Goal: Book appointment/travel/reservation

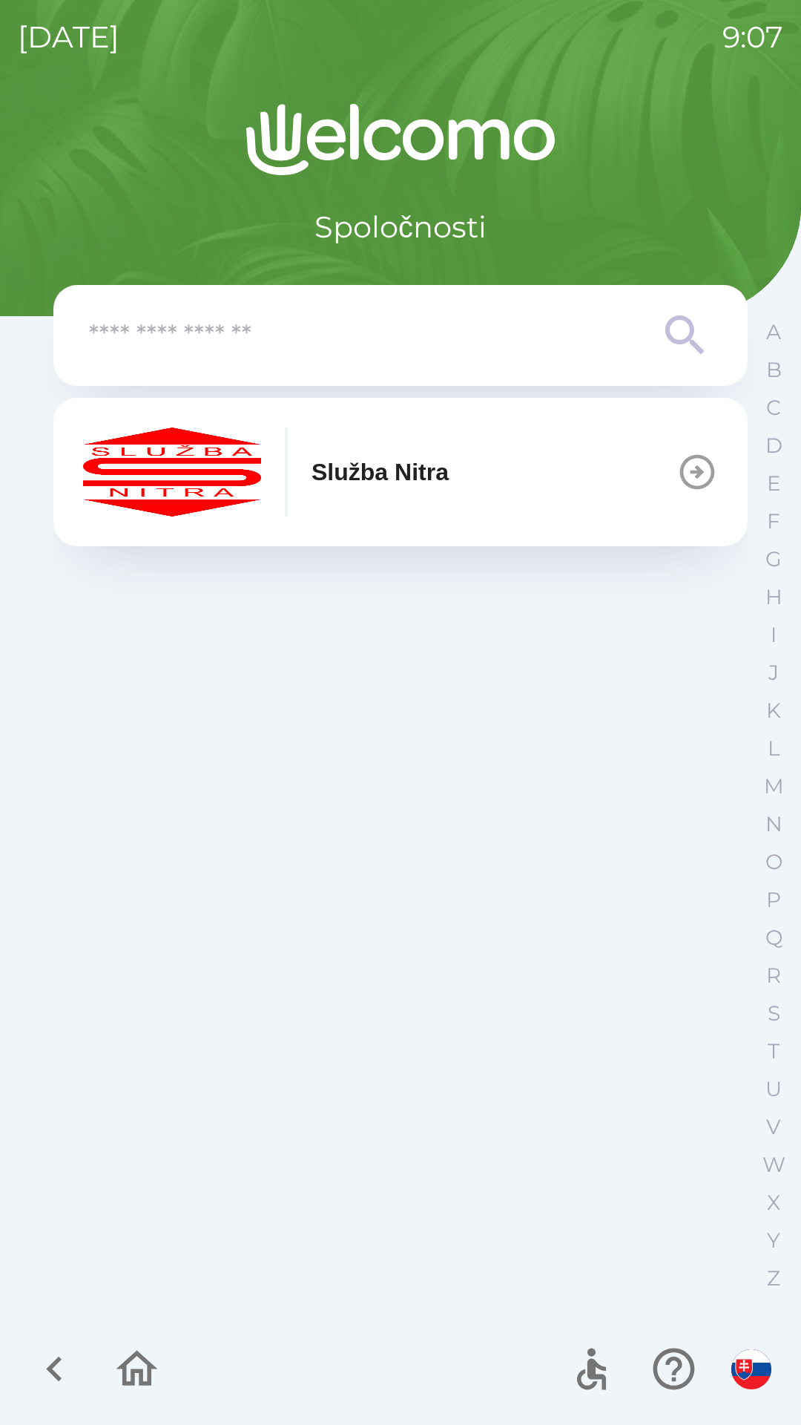
click at [677, 347] on icon at bounding box center [685, 335] width 53 height 53
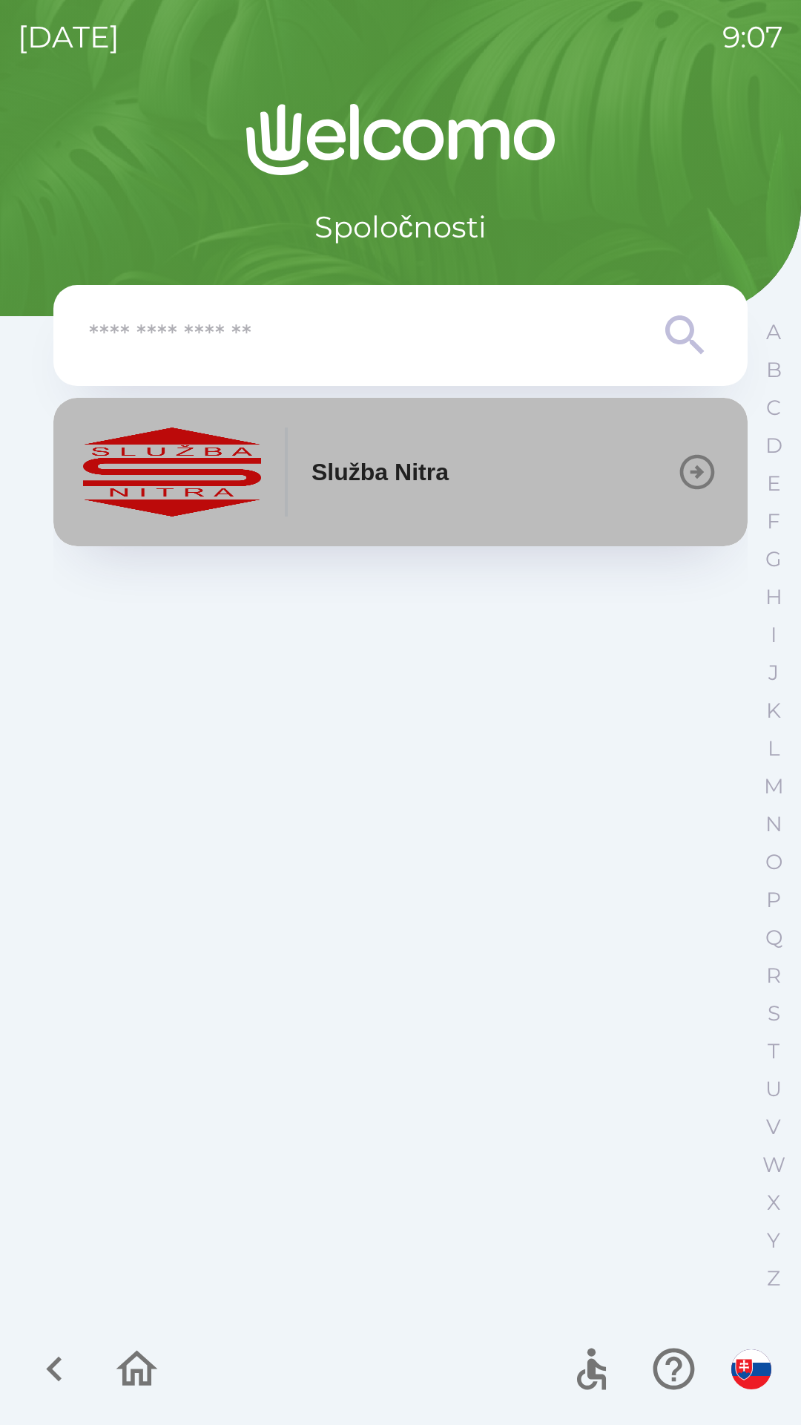
click at [701, 453] on icon "button" at bounding box center [698, 472] width 42 height 42
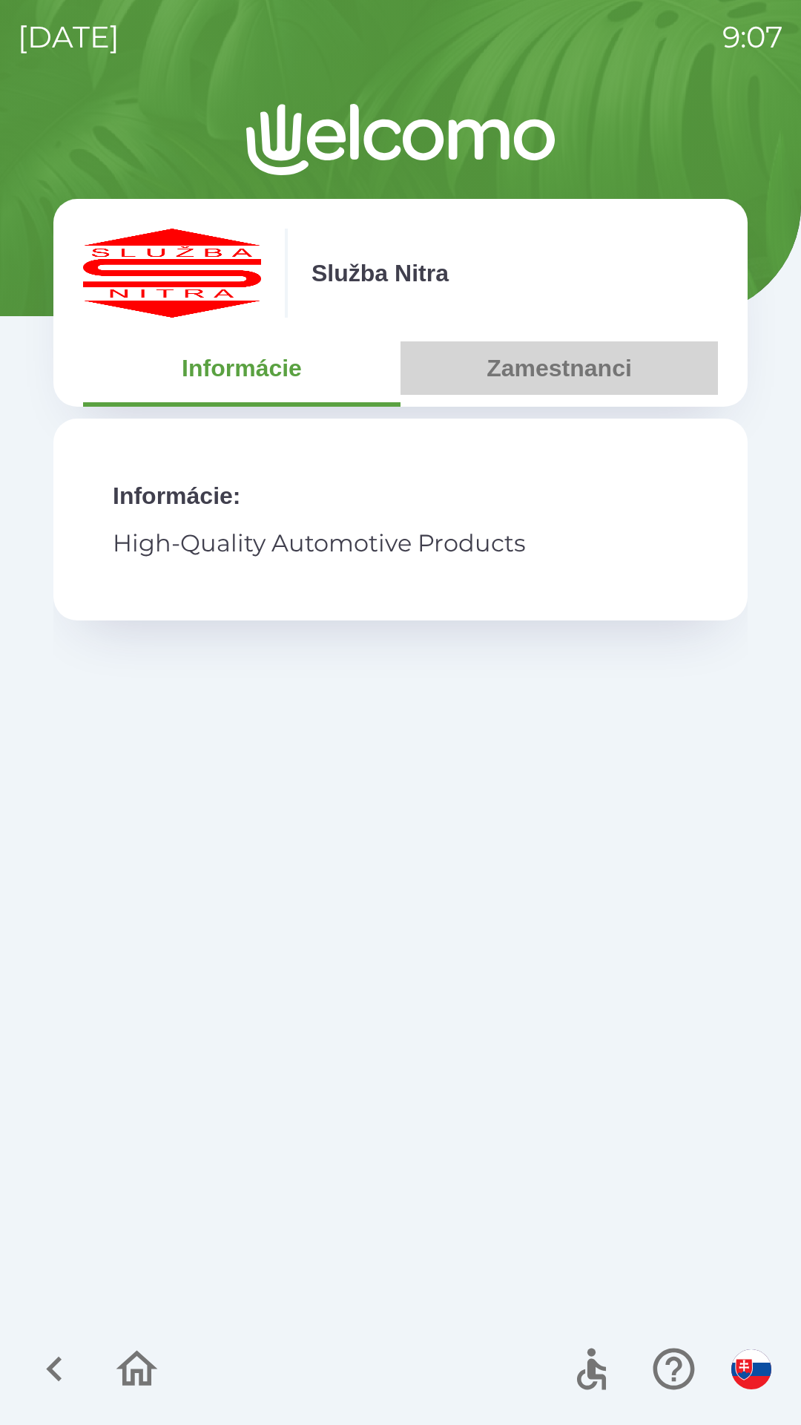
click at [583, 350] on button "Zamestnanci" at bounding box center [560, 367] width 318 height 53
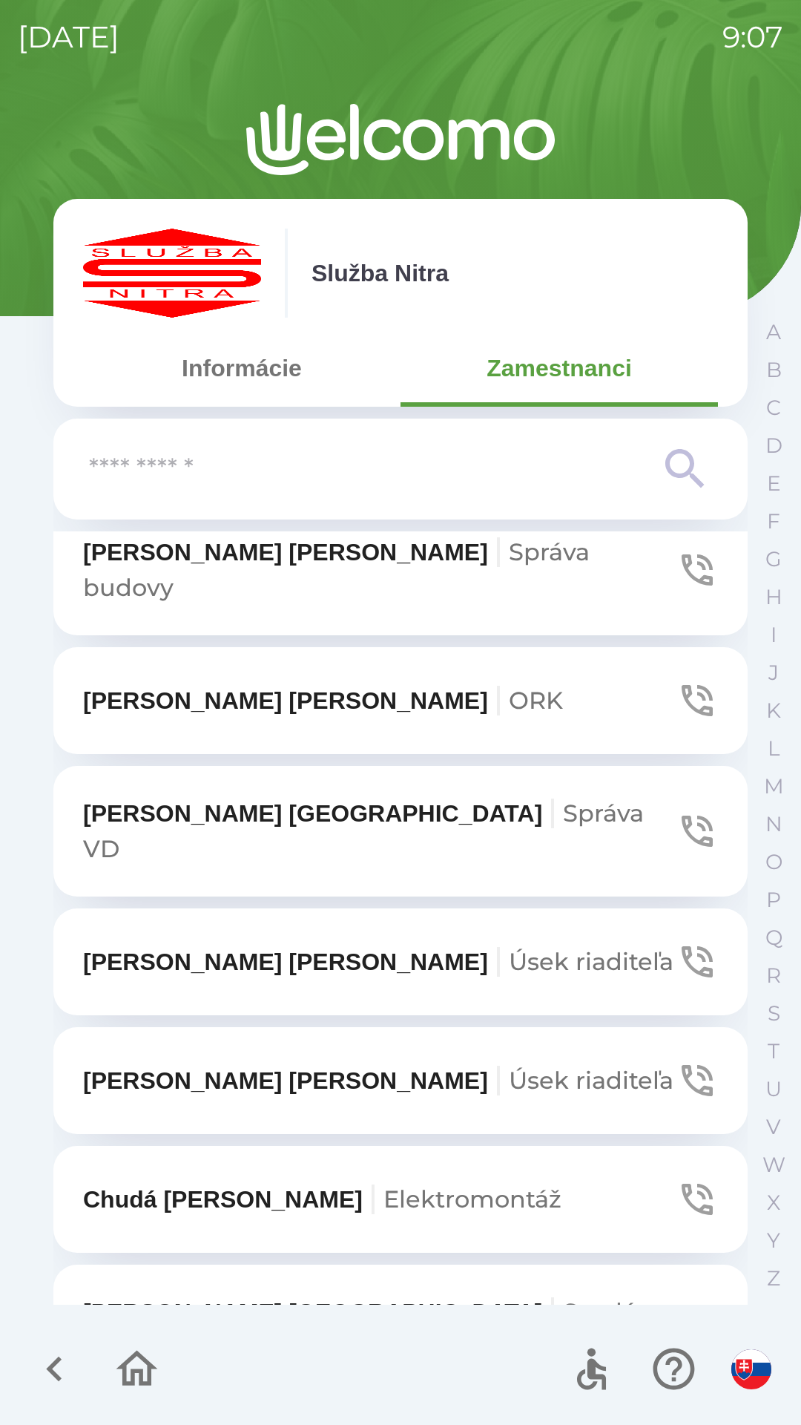
scroll to position [5569, 0]
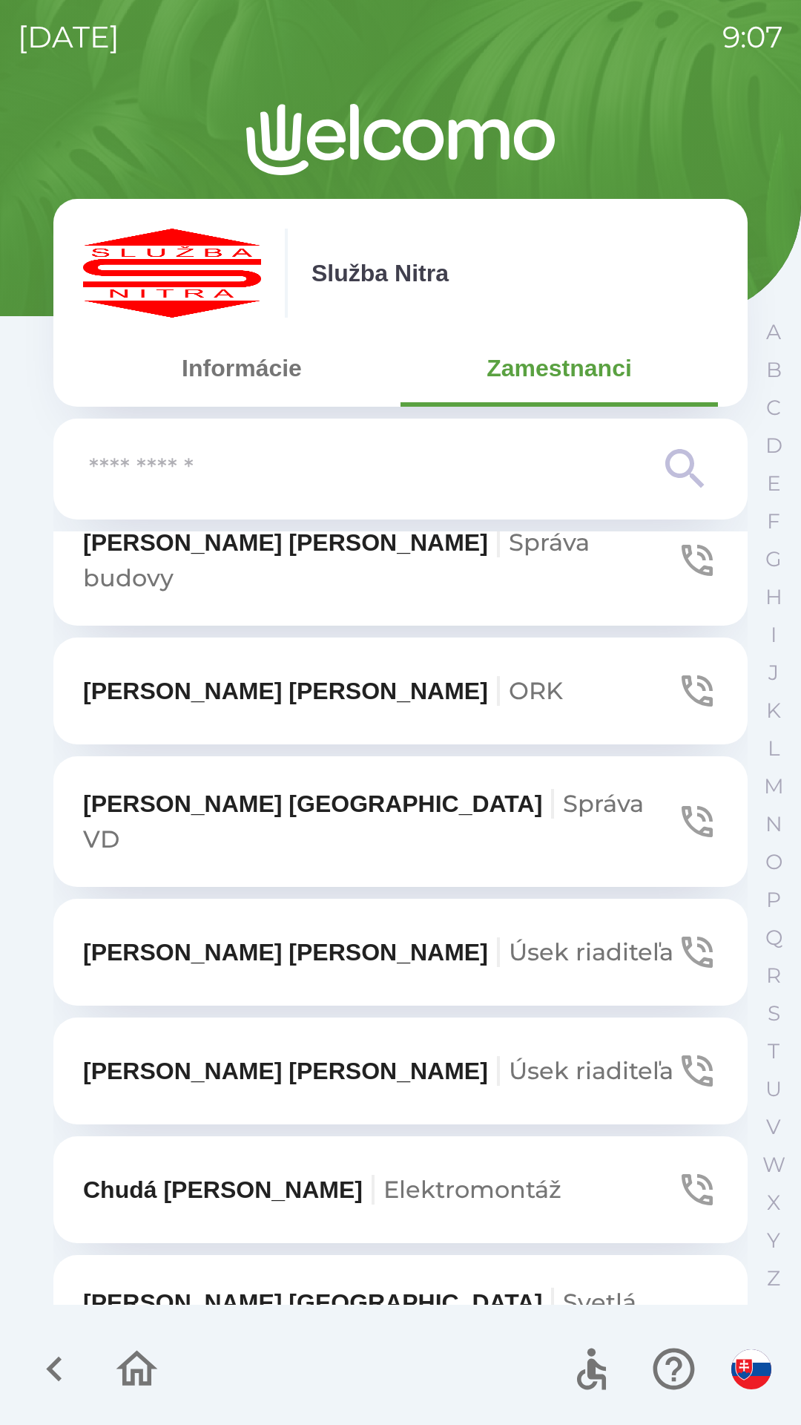
click at [235, 1053] on p "[PERSON_NAME] riaditeľa" at bounding box center [378, 1071] width 591 height 36
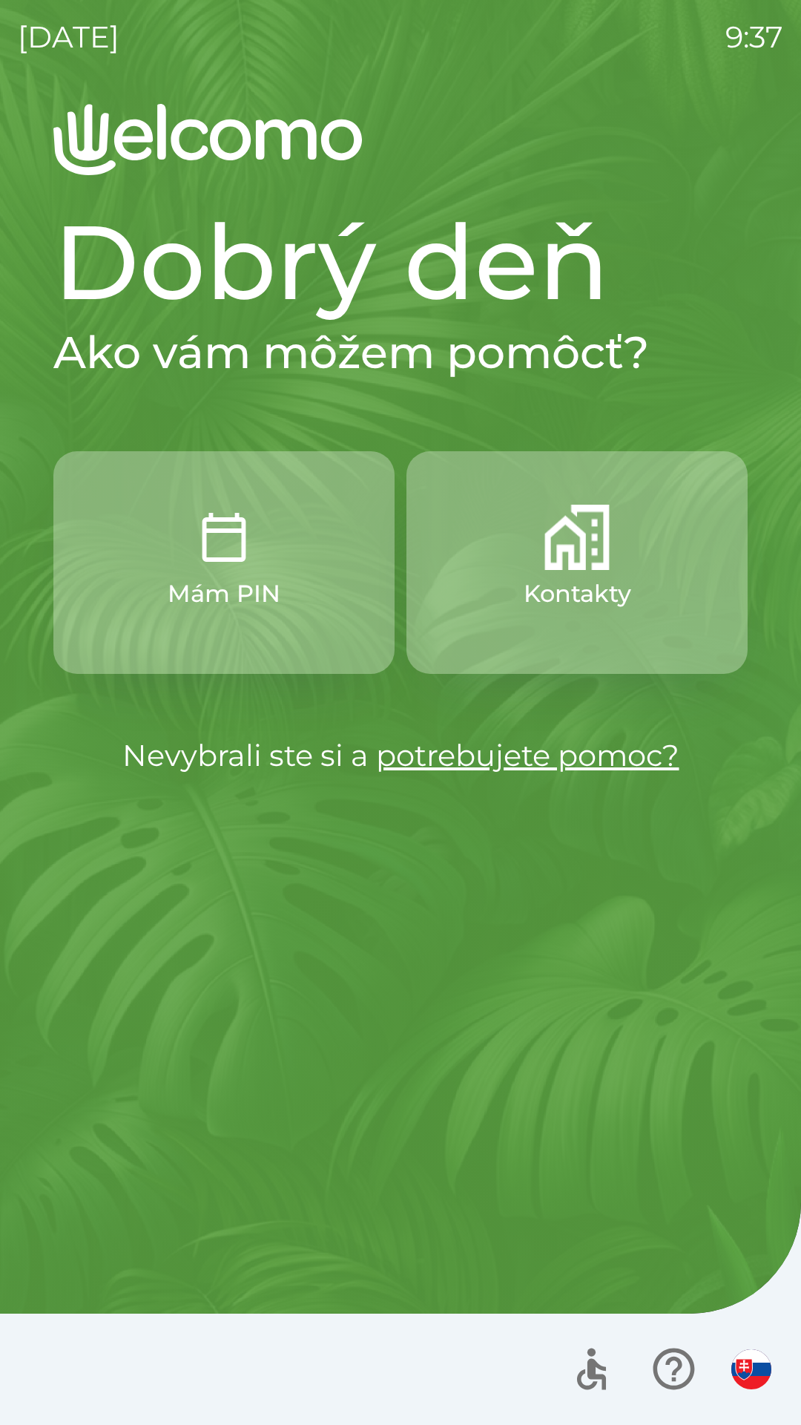
click at [568, 561] on img "button" at bounding box center [577, 537] width 65 height 65
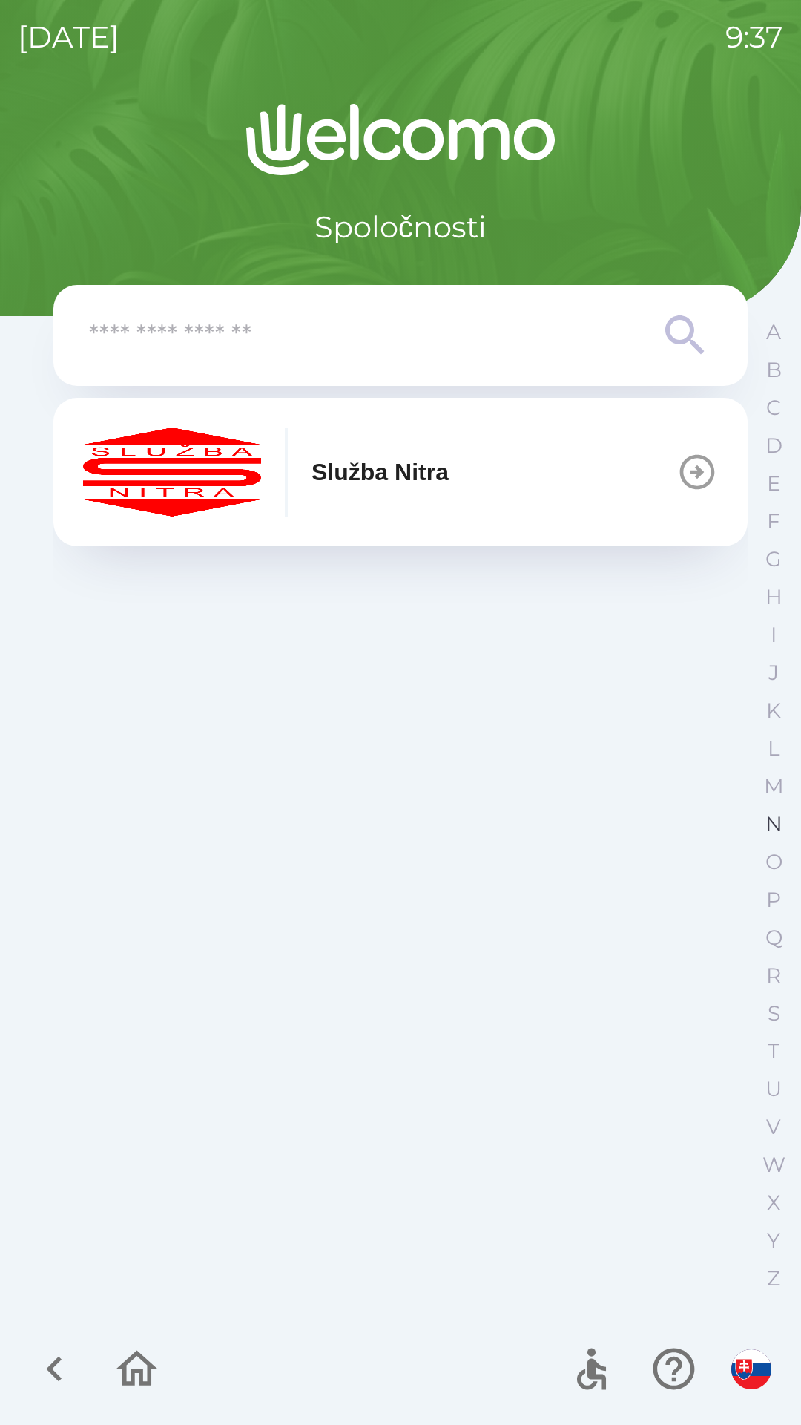
click at [778, 821] on p "N" at bounding box center [774, 824] width 17 height 26
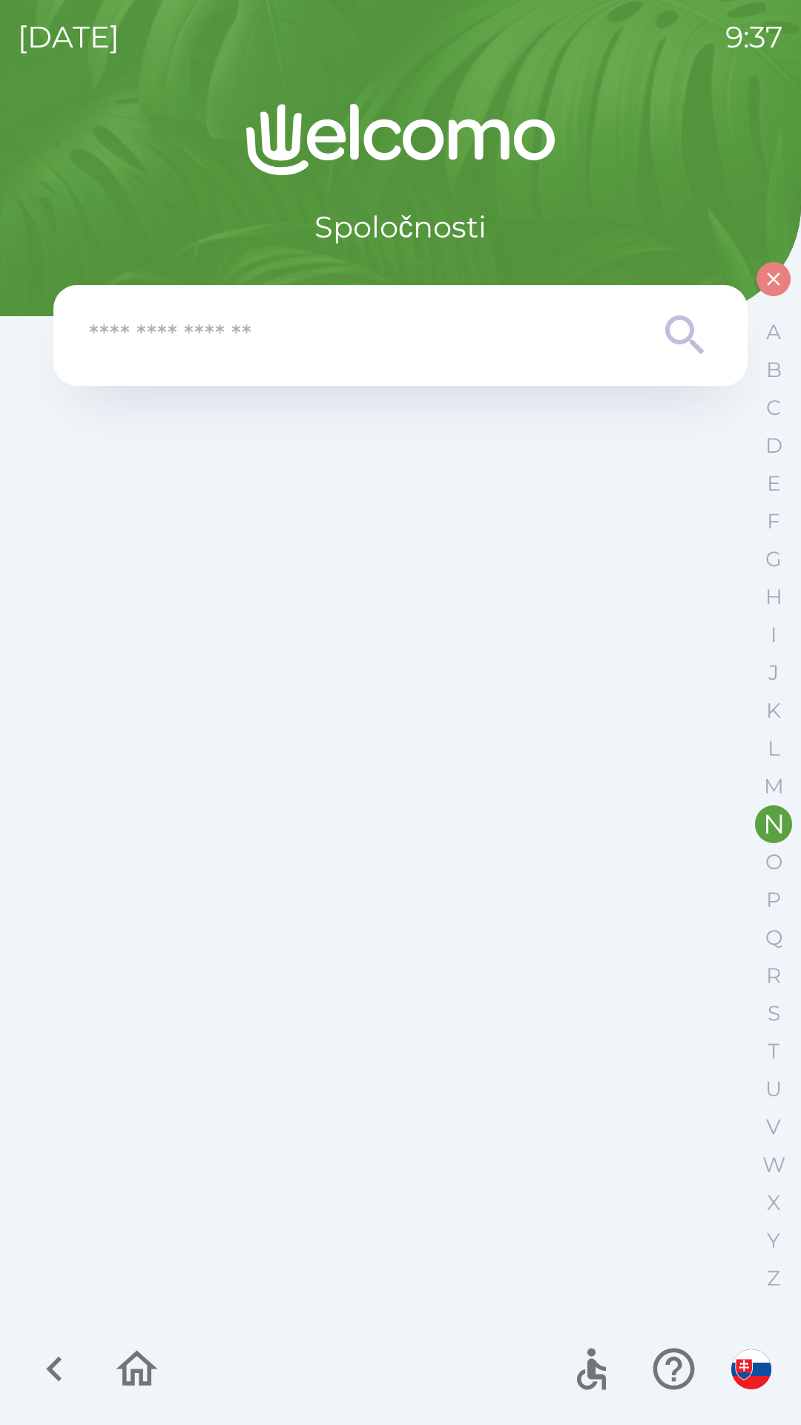
click at [772, 283] on icon "button" at bounding box center [774, 279] width 22 height 22
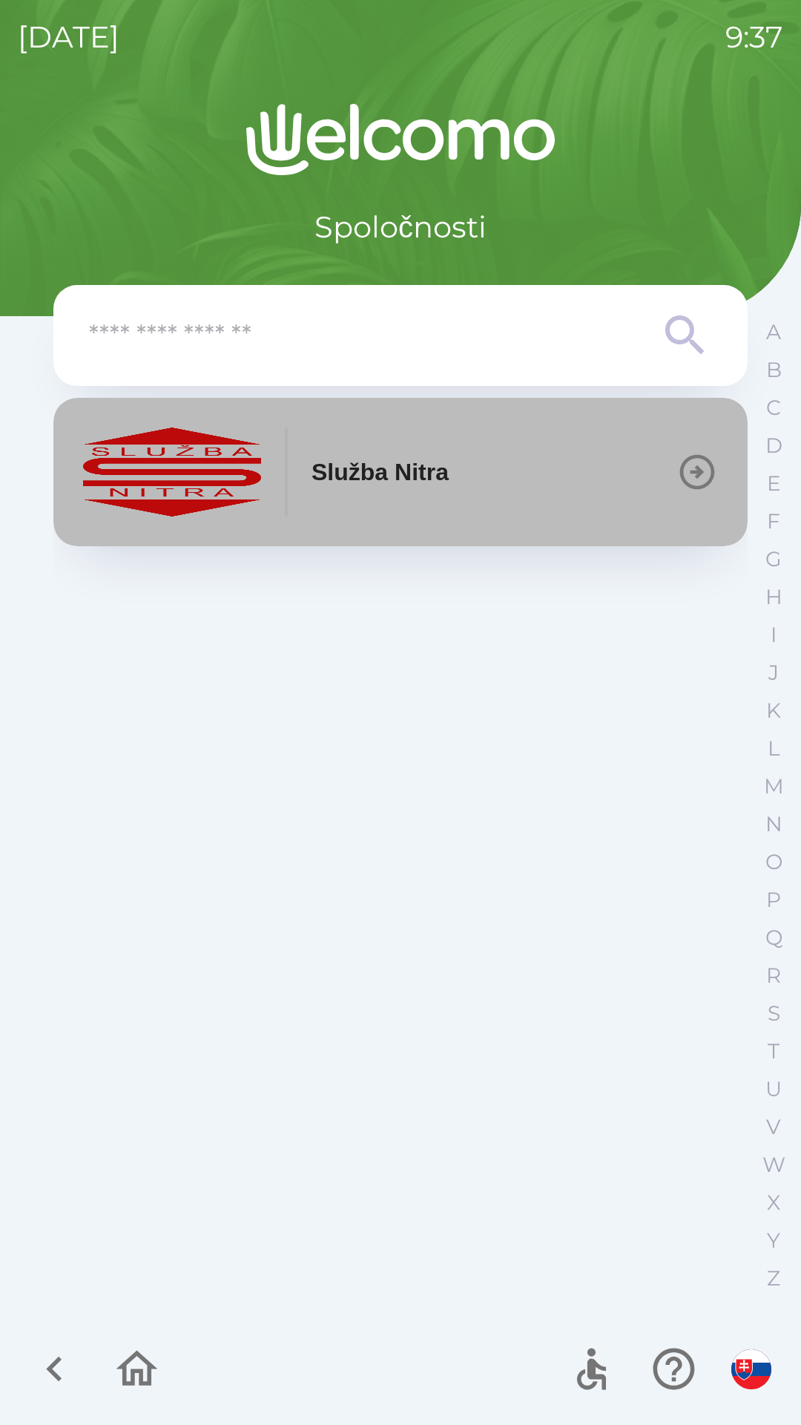
click at [356, 473] on p "Služba Nitra" at bounding box center [380, 472] width 137 height 36
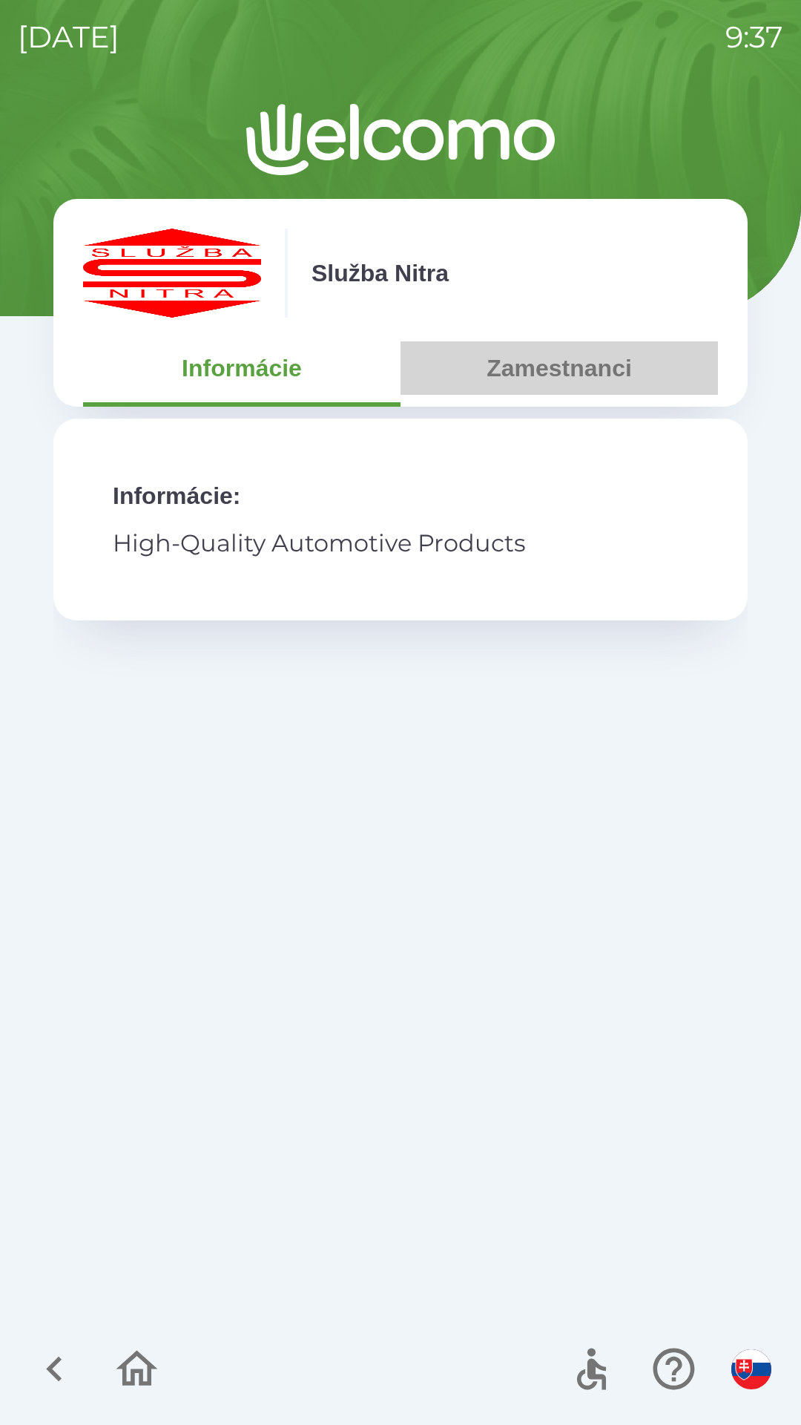
click at [557, 359] on button "Zamestnanci" at bounding box center [560, 367] width 318 height 53
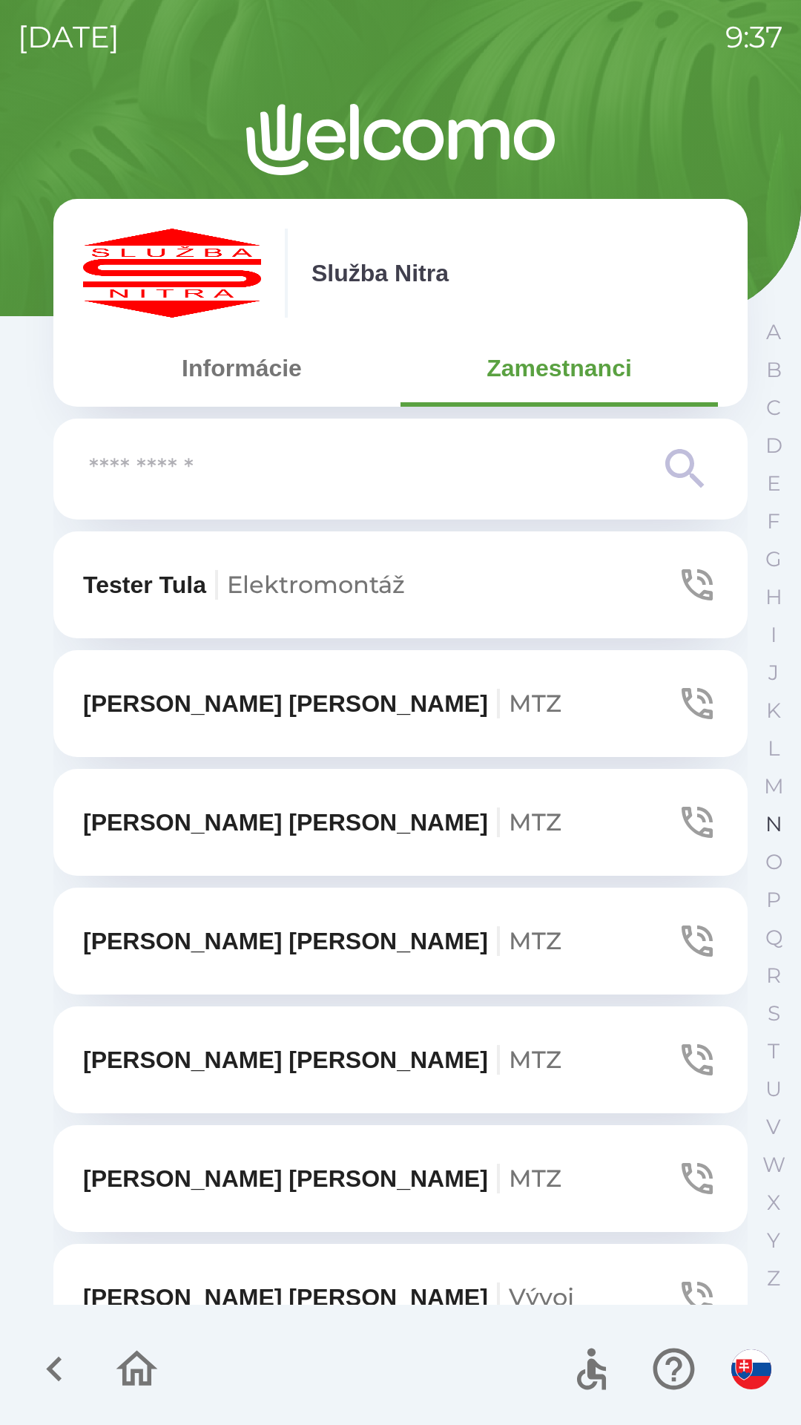
click at [770, 821] on p "N" at bounding box center [774, 824] width 17 height 26
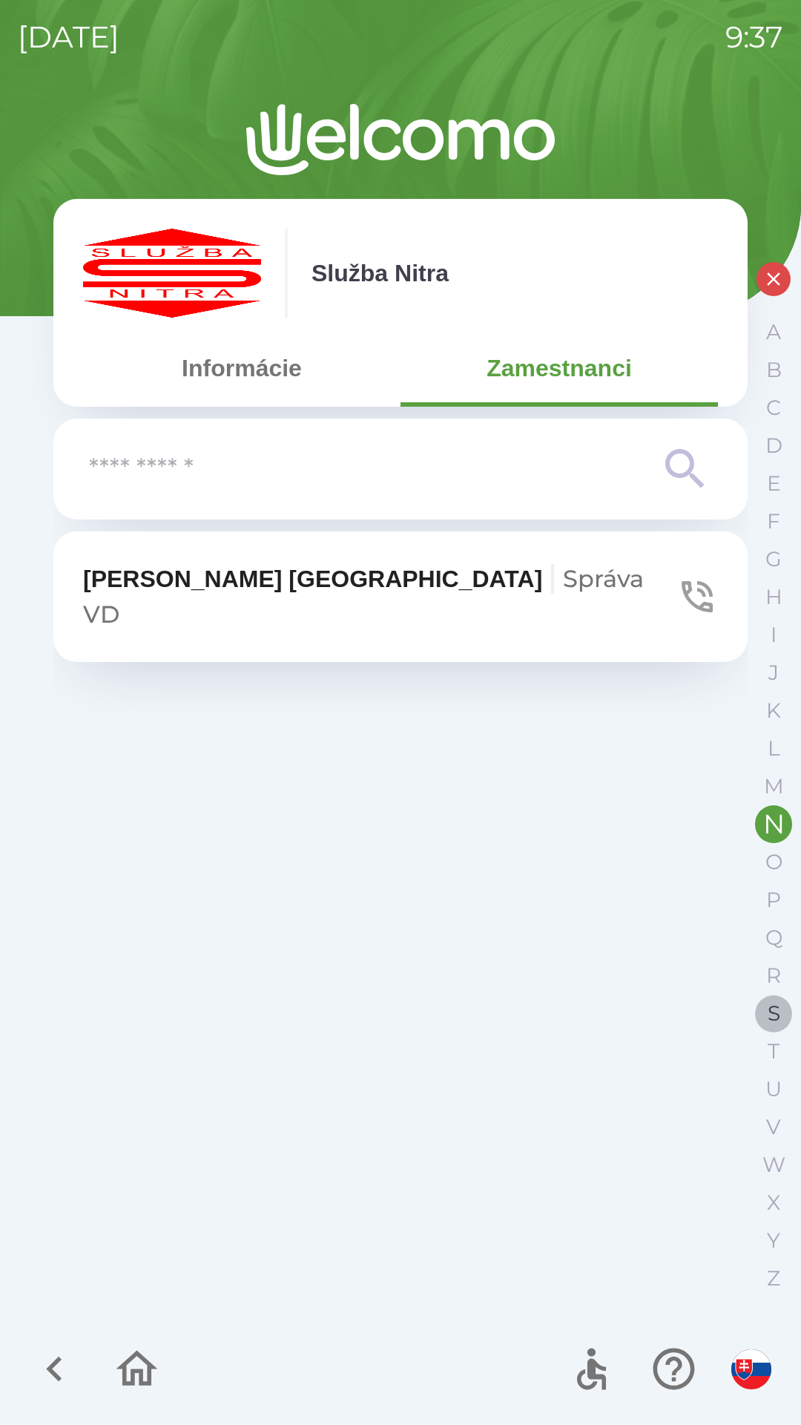
click at [768, 1015] on p "S" at bounding box center [774, 1013] width 13 height 26
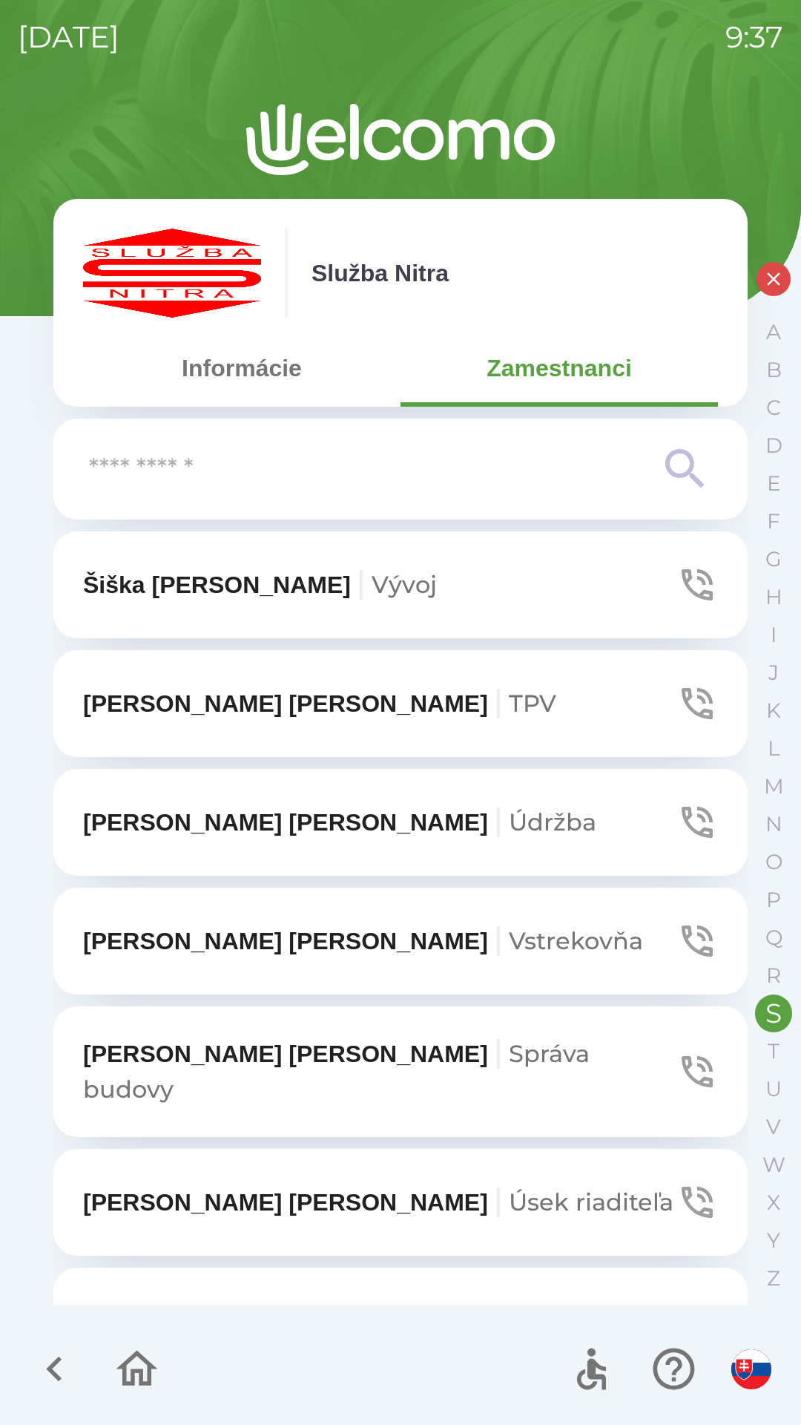
click at [364, 1276] on button "Sós [PERSON_NAME] Elektromontáž" at bounding box center [400, 1320] width 695 height 107
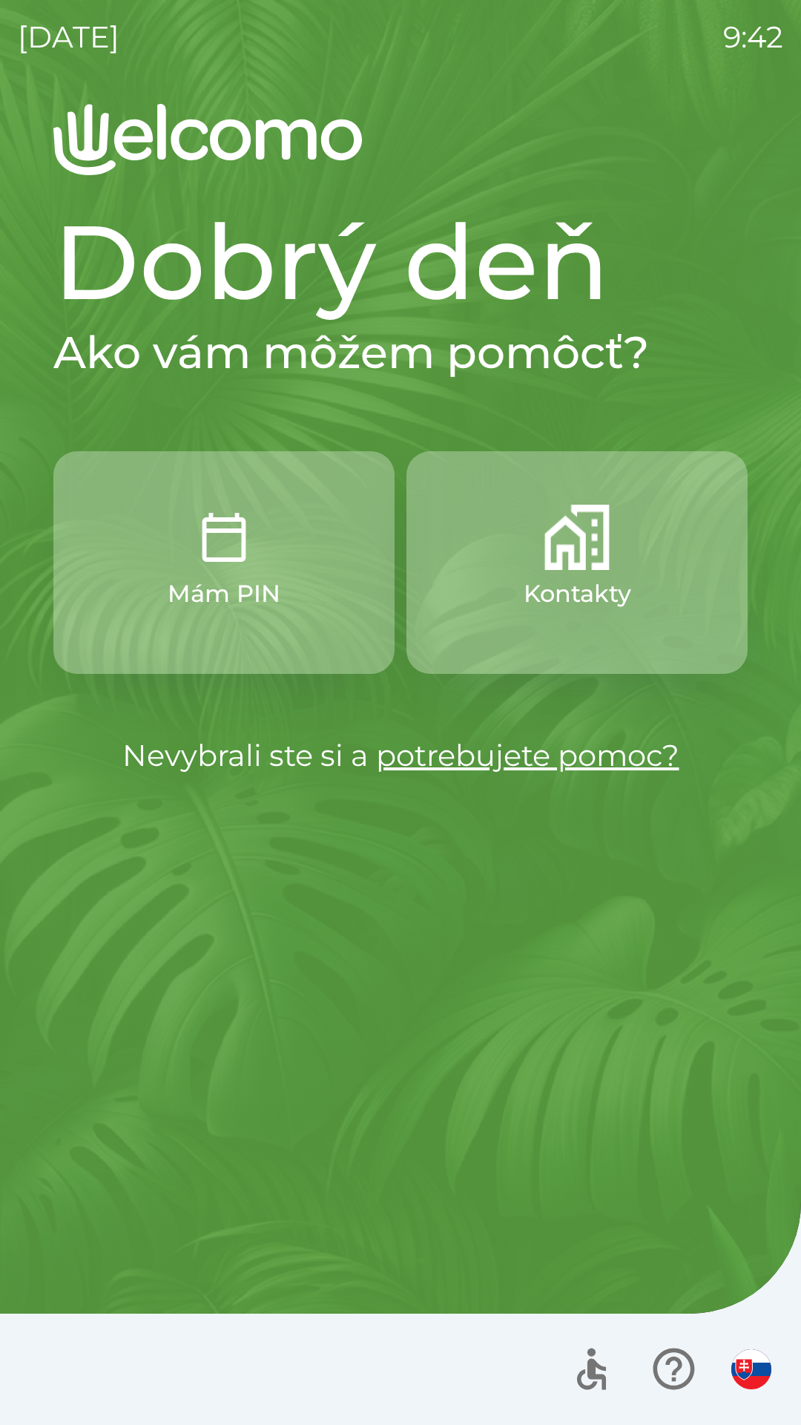
click at [551, 585] on p "Kontakty" at bounding box center [578, 594] width 108 height 36
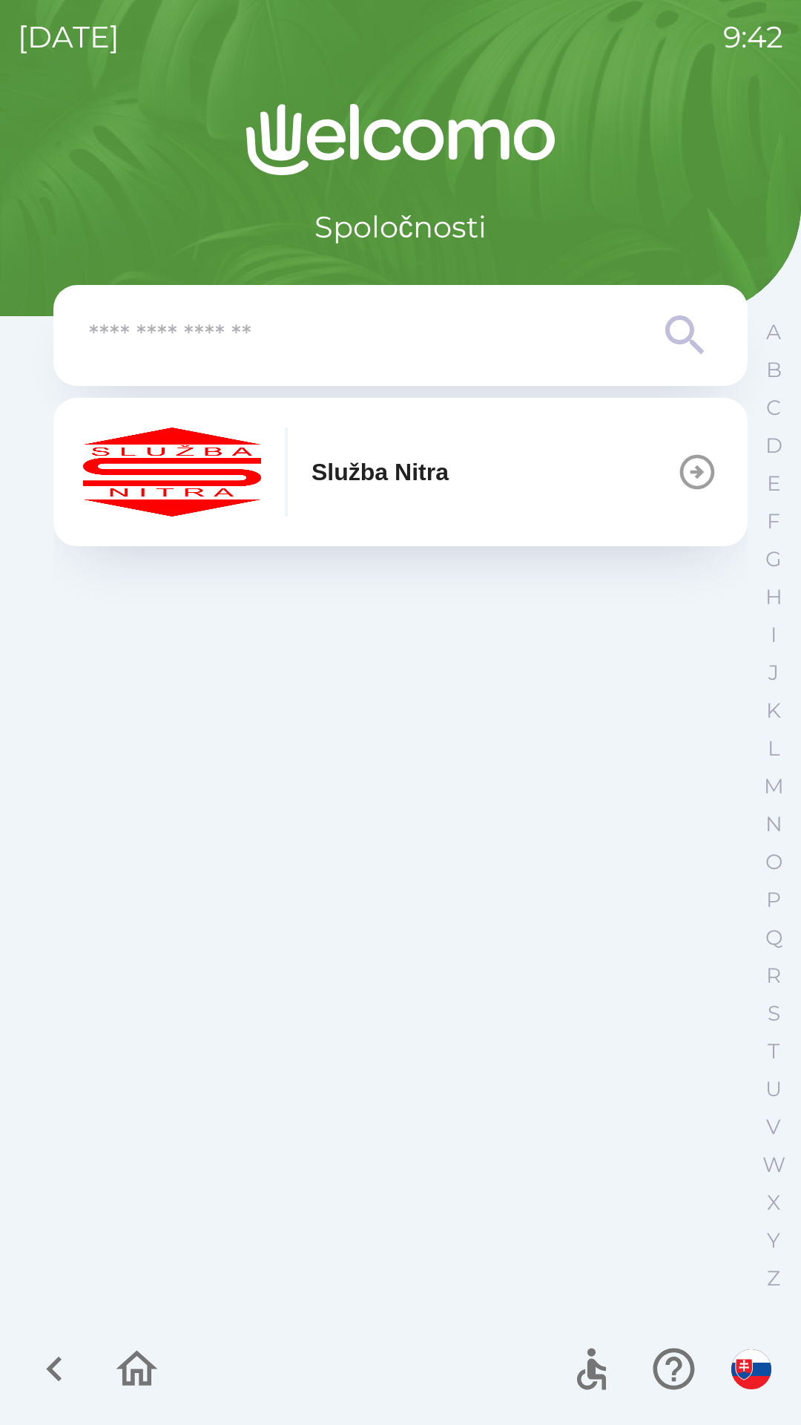
click at [401, 453] on div "Služba Nitra" at bounding box center [266, 471] width 366 height 89
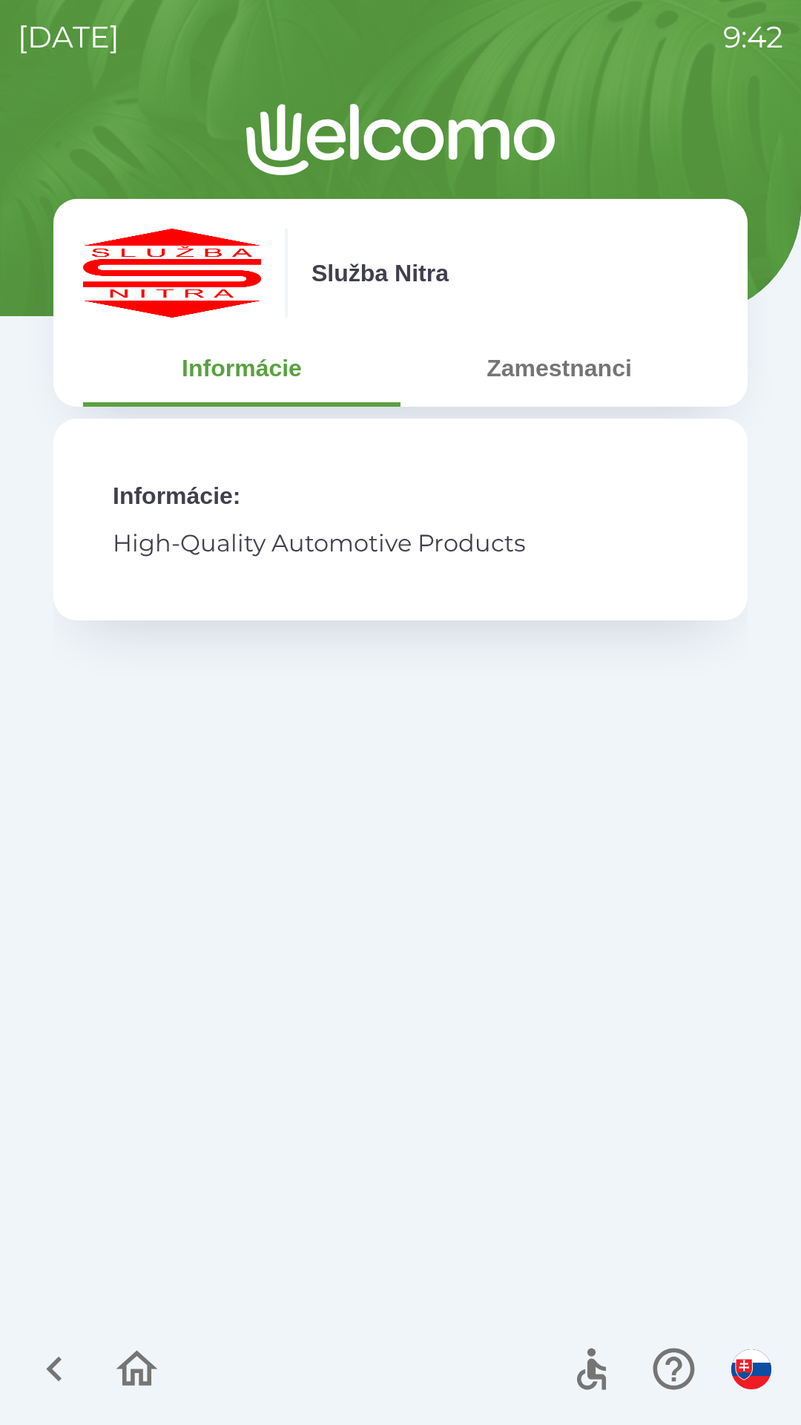
click at [575, 376] on button "Zamestnanci" at bounding box center [560, 367] width 318 height 53
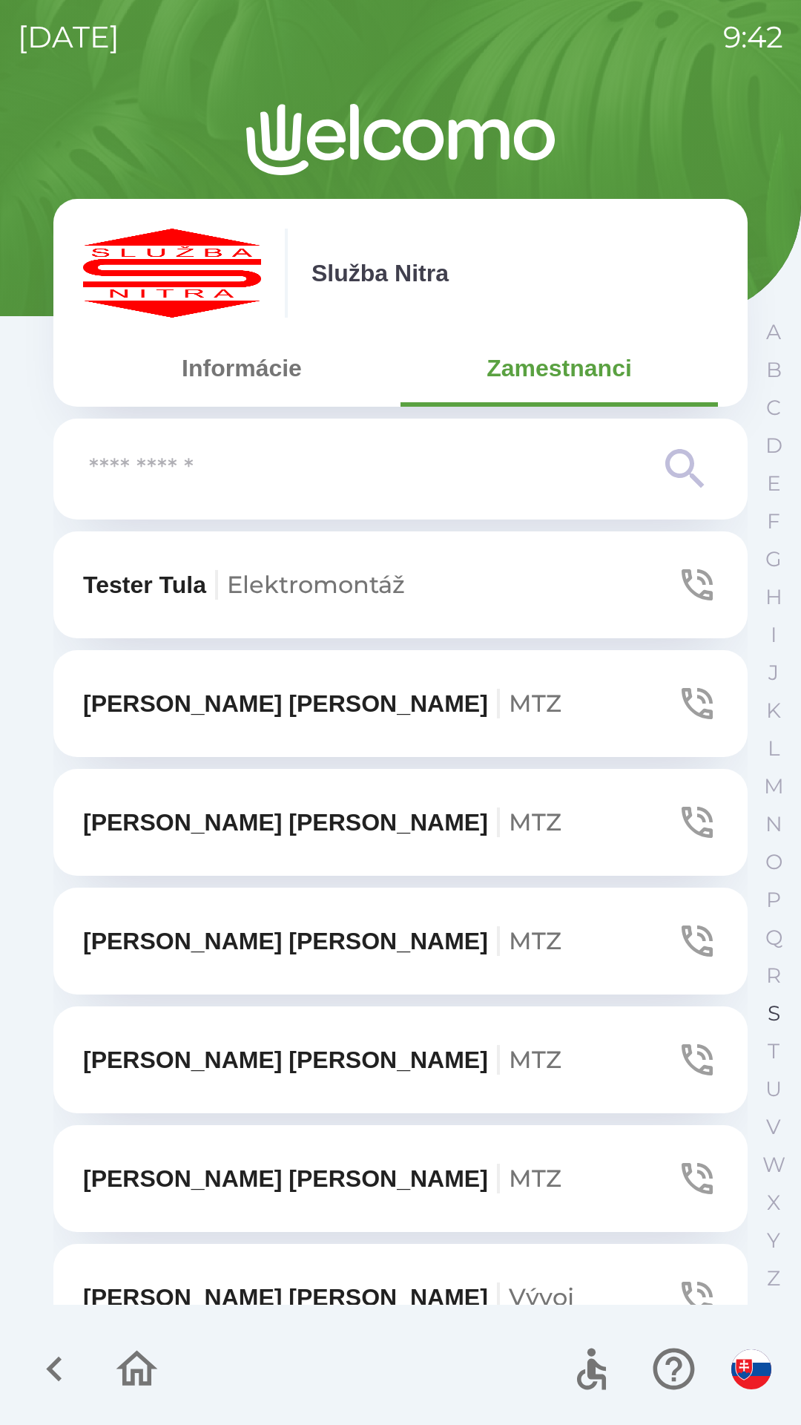
click at [769, 1012] on p "S" at bounding box center [774, 1013] width 13 height 26
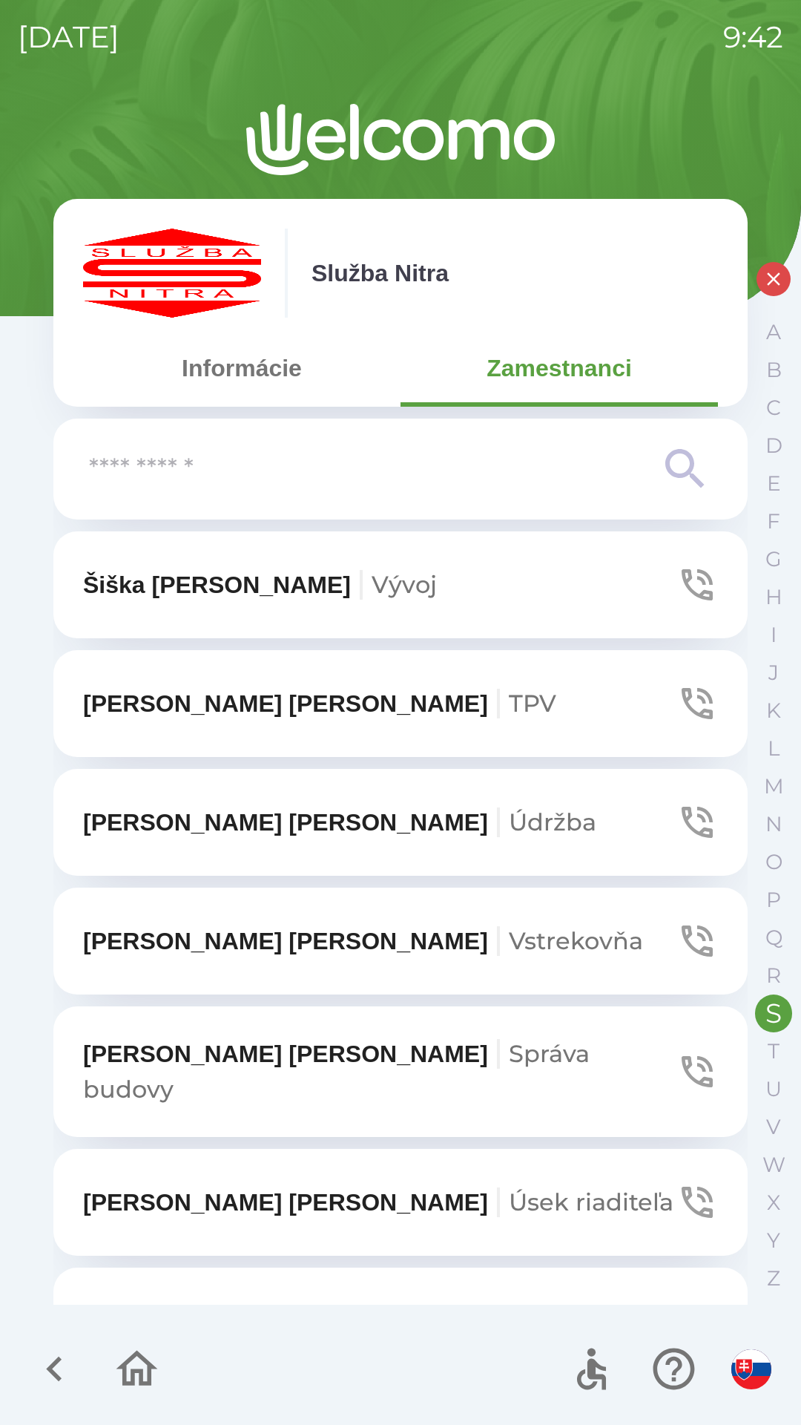
click at [361, 1306] on span "Elektromontáž" at bounding box center [442, 1320] width 178 height 29
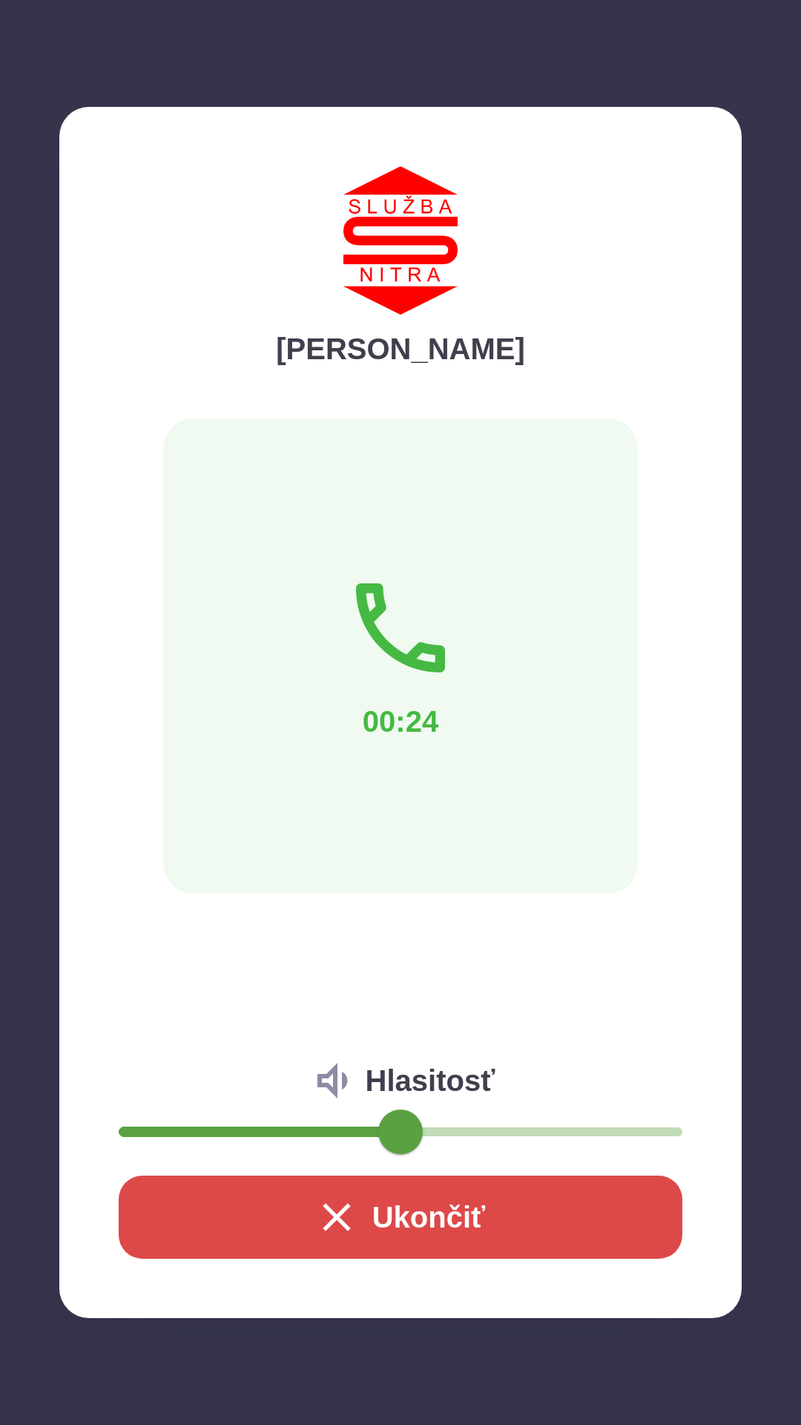
click at [436, 1210] on button "Ukončiť" at bounding box center [401, 1216] width 564 height 83
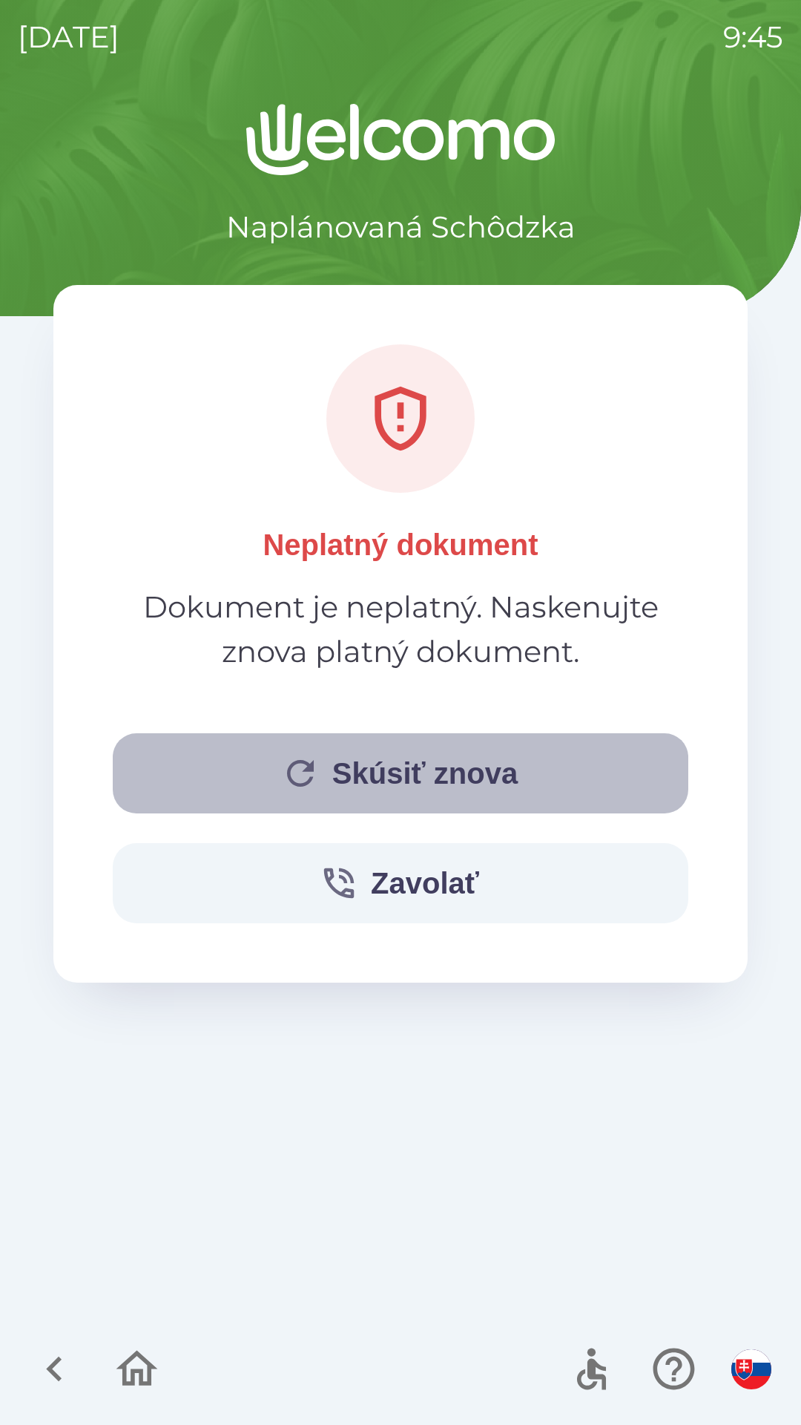
click at [389, 773] on button "Skúsiť znova" at bounding box center [401, 773] width 576 height 80
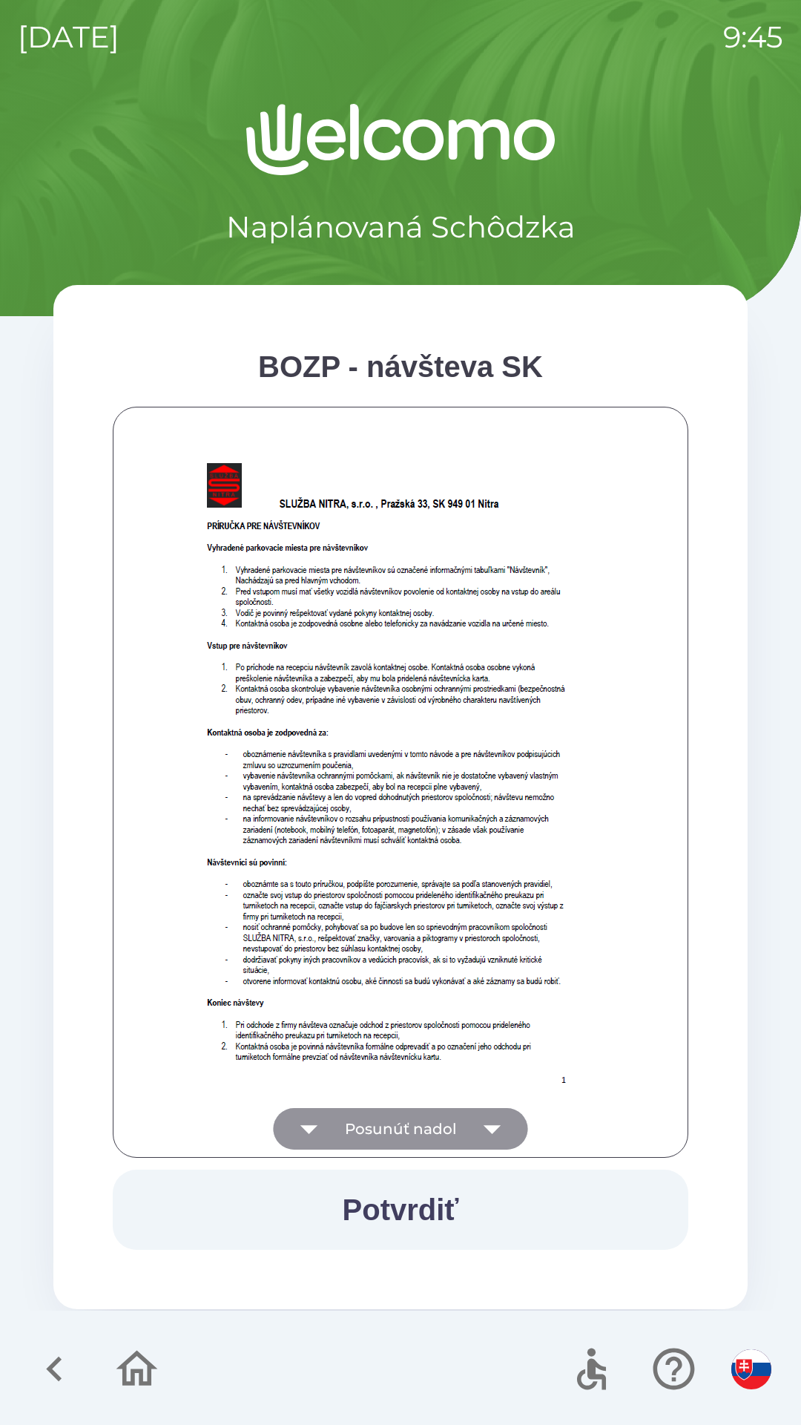
click at [373, 1114] on button "Posunúť nadol" at bounding box center [401, 1129] width 255 height 42
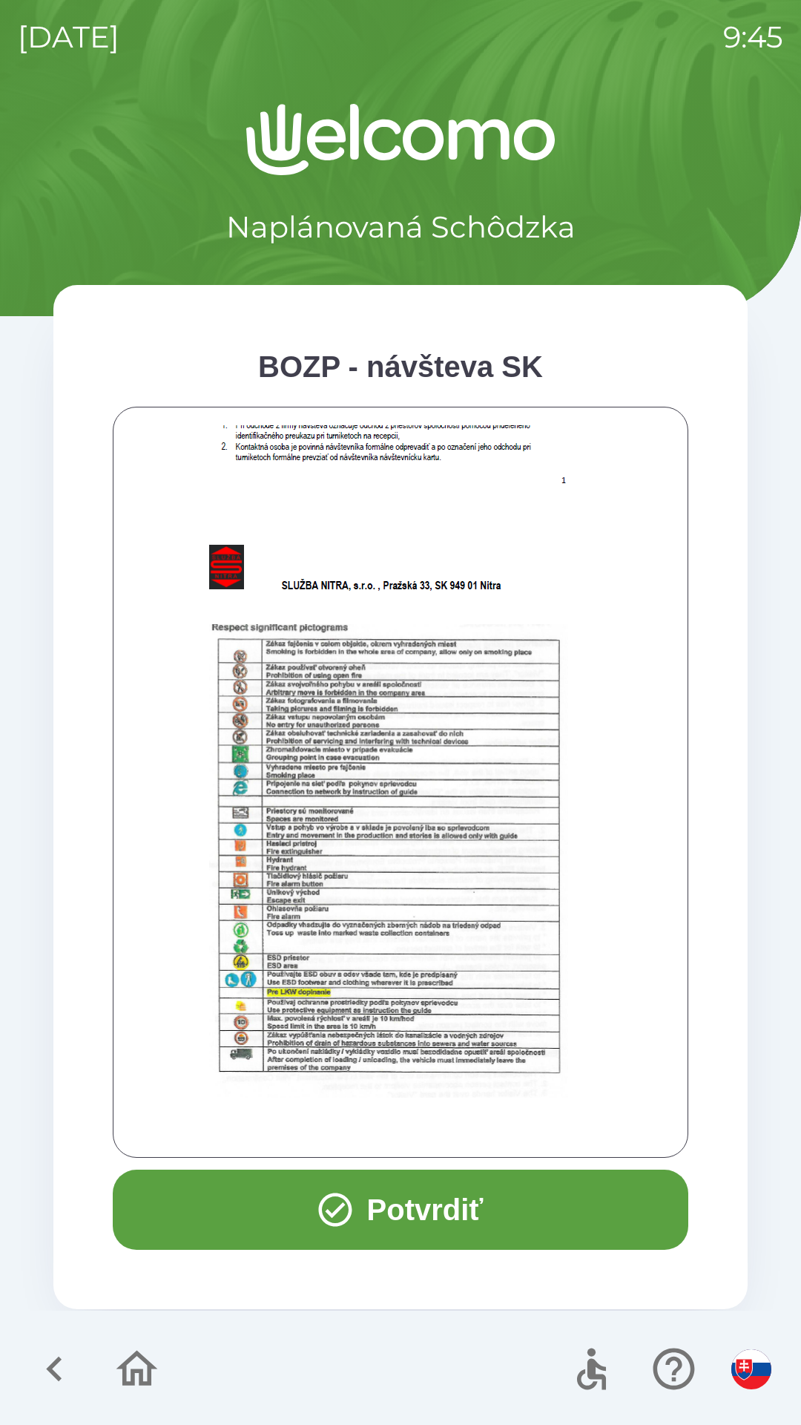
click at [392, 1208] on button "Potvrdiť" at bounding box center [401, 1209] width 576 height 80
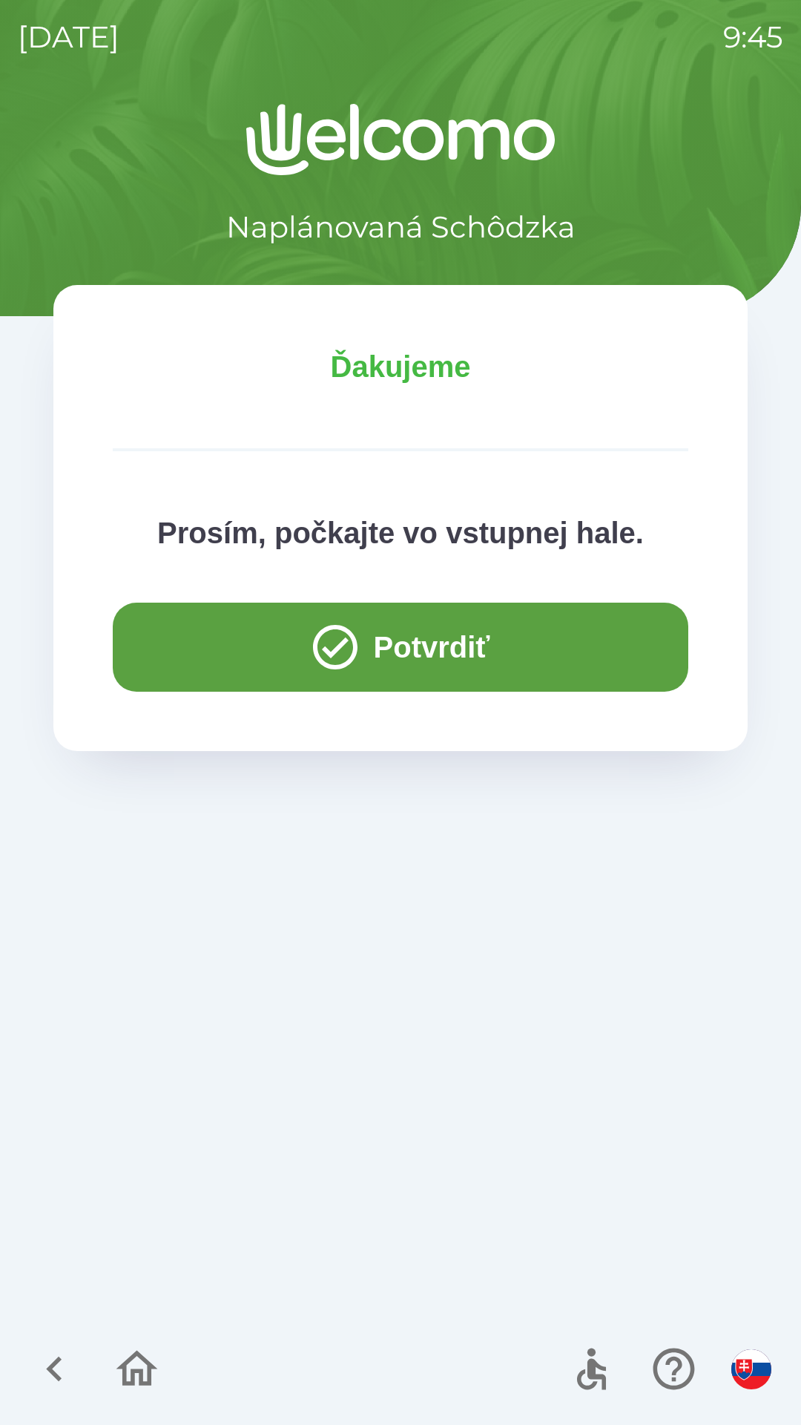
click at [402, 662] on button "Potvrdiť" at bounding box center [401, 647] width 576 height 89
